Goal: Navigation & Orientation: Find specific page/section

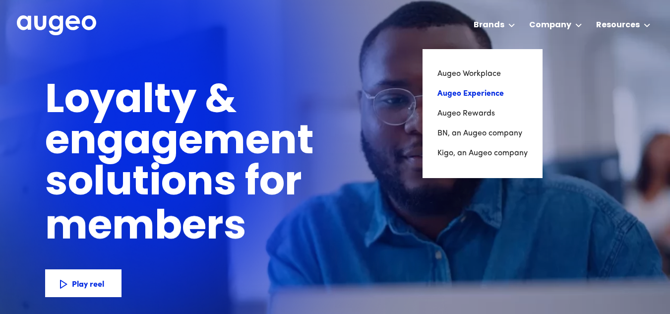
click at [494, 91] on link "Augeo Experience" at bounding box center [482, 94] width 90 height 20
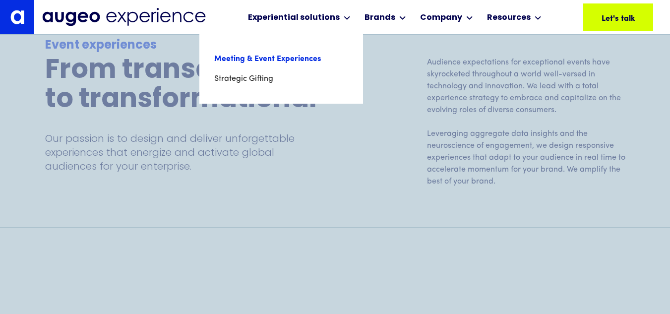
click at [288, 59] on link "Meeting & Event Experiences" at bounding box center [281, 59] width 134 height 20
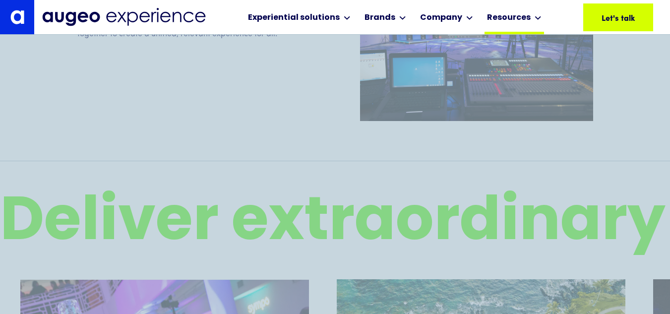
scroll to position [1599, 0]
